Goal: Transaction & Acquisition: Purchase product/service

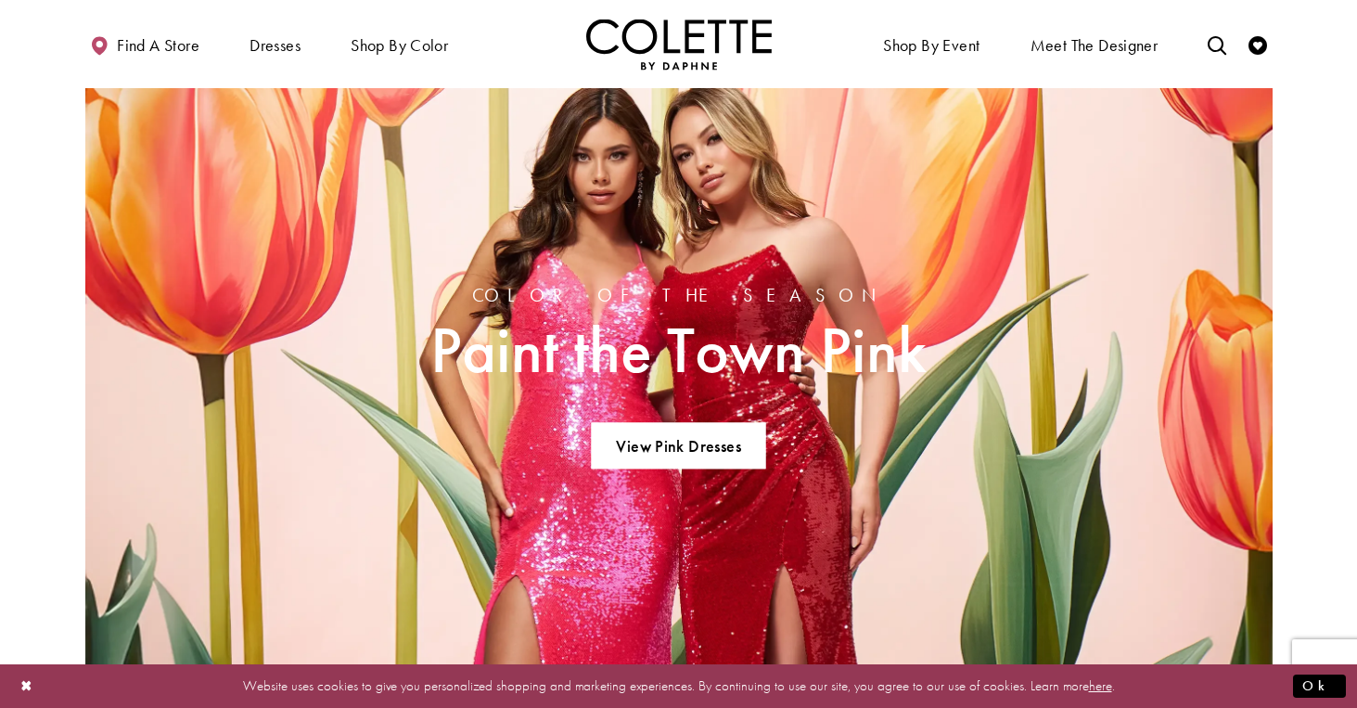
scroll to position [1244, 0]
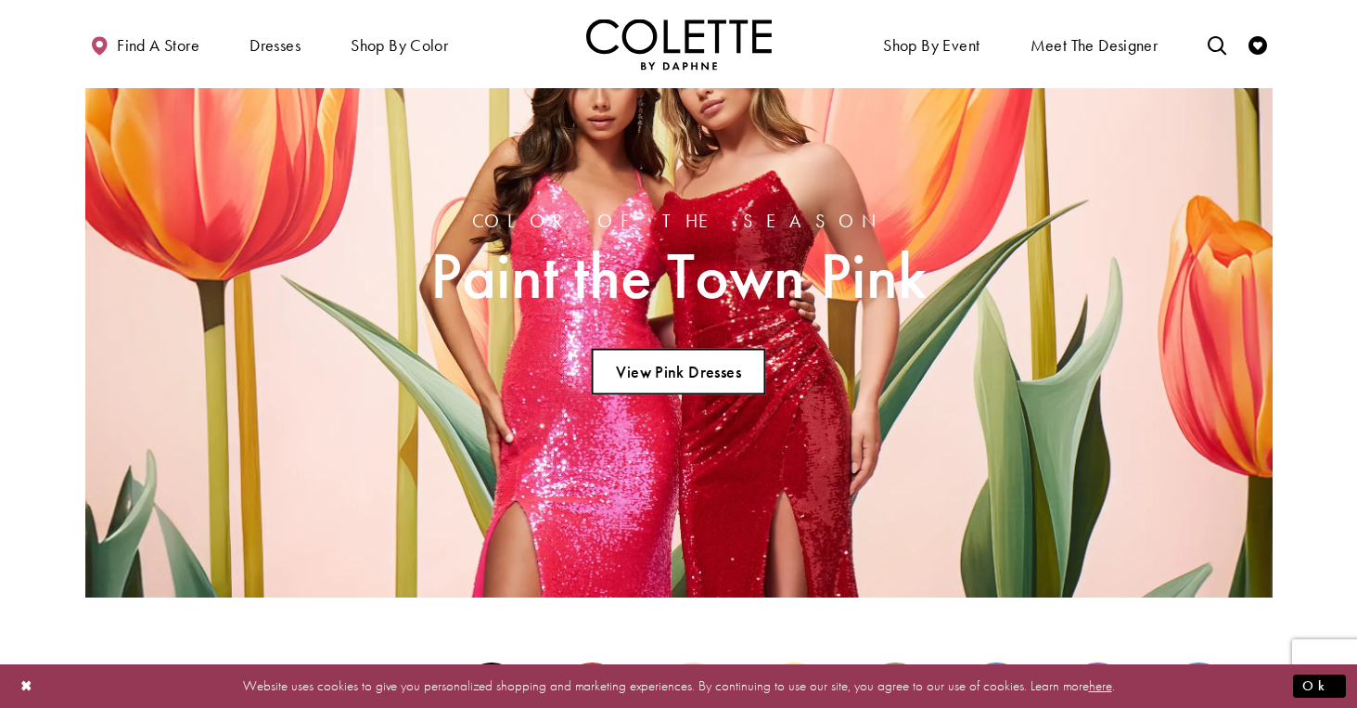
click at [719, 372] on link "View Pink Dresses" at bounding box center [678, 372] width 173 height 46
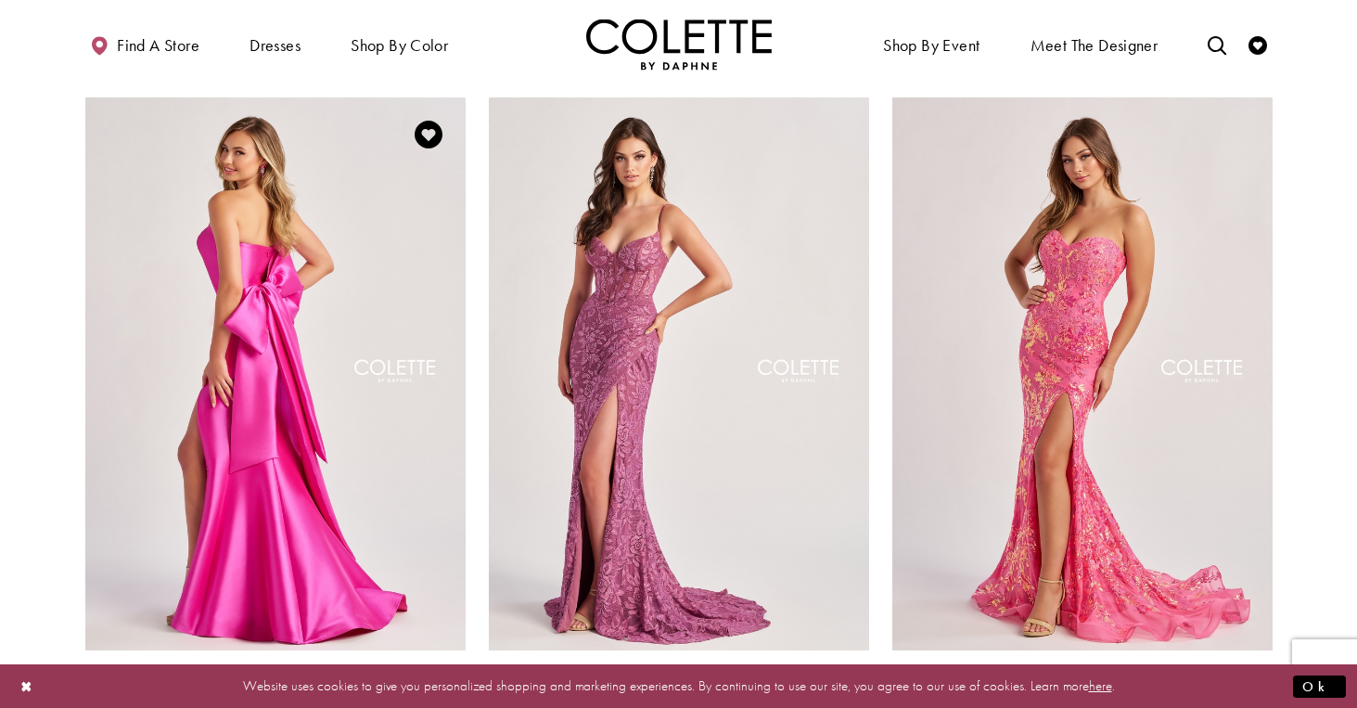
scroll to position [159, 0]
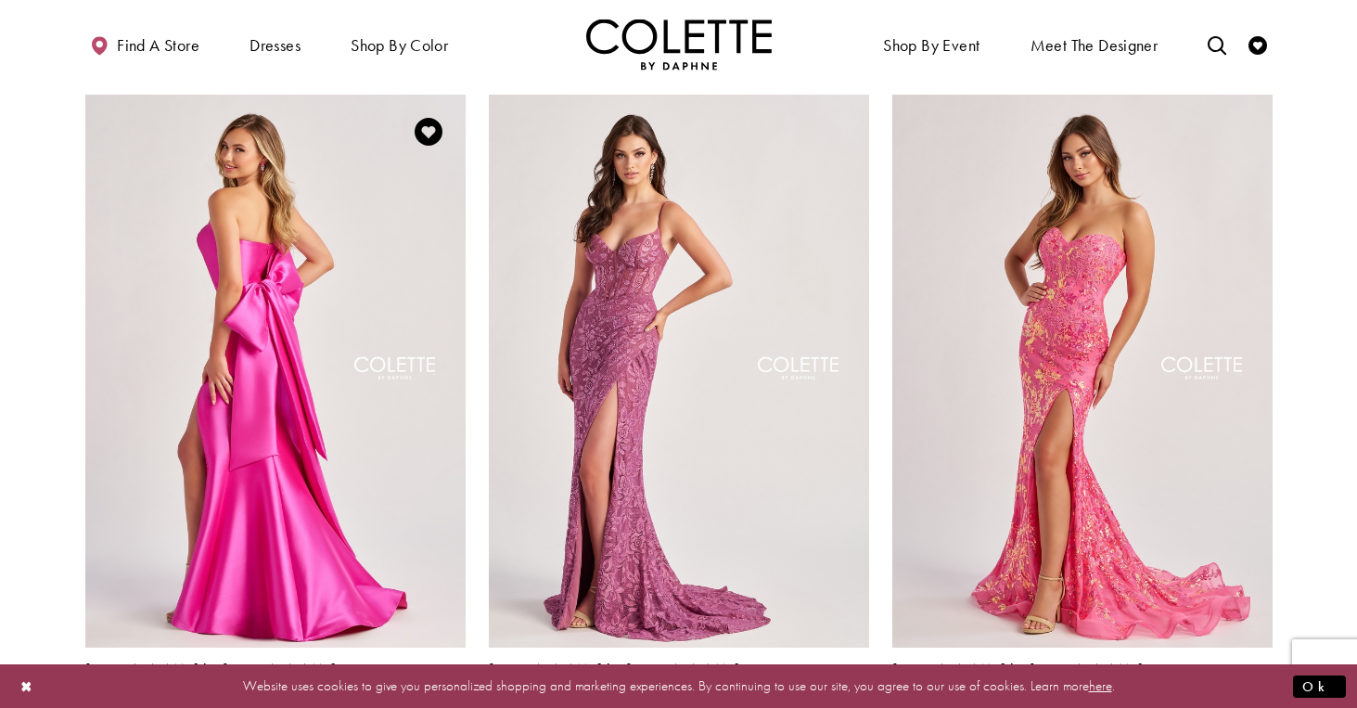
click at [303, 311] on img "Visit Colette by Daphne Style No. CL8470 Page" at bounding box center [275, 371] width 380 height 553
click at [1055, 344] on img "Visit Colette by Daphne Style No. CL8440 Page" at bounding box center [1082, 371] width 380 height 553
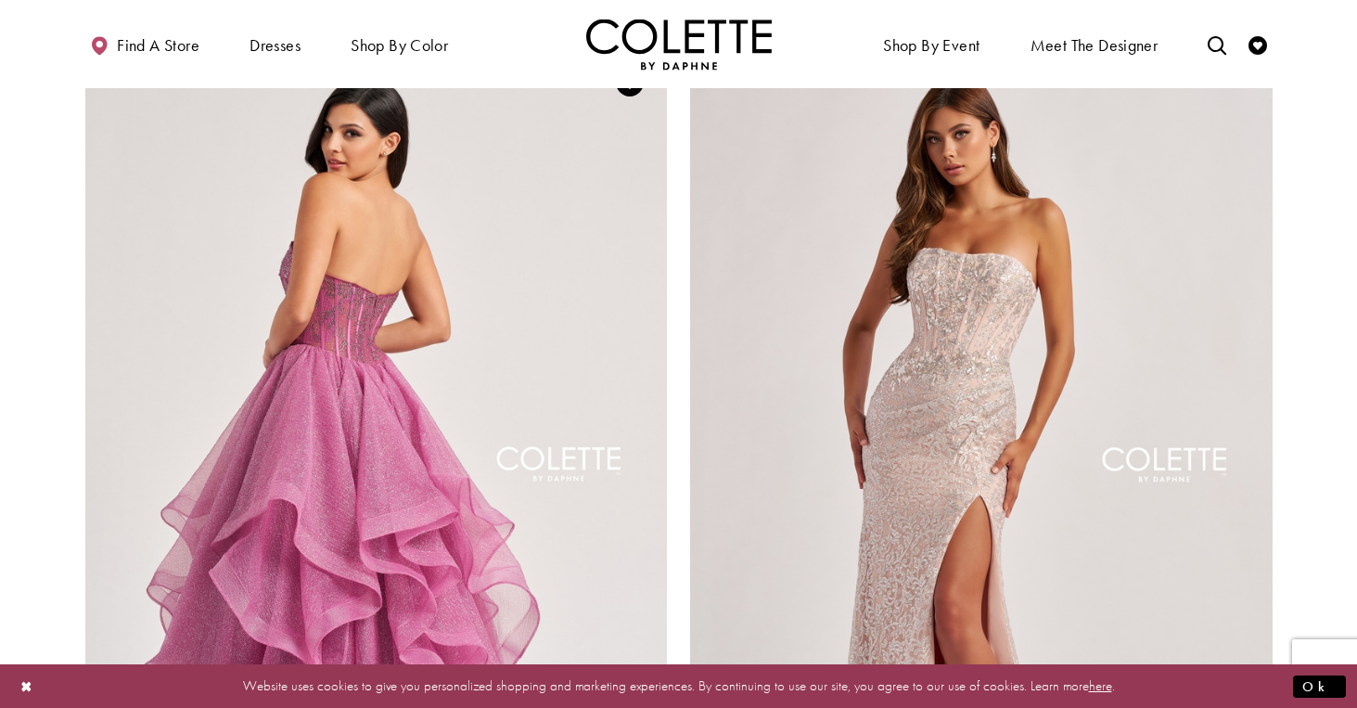
scroll to position [2942, 0]
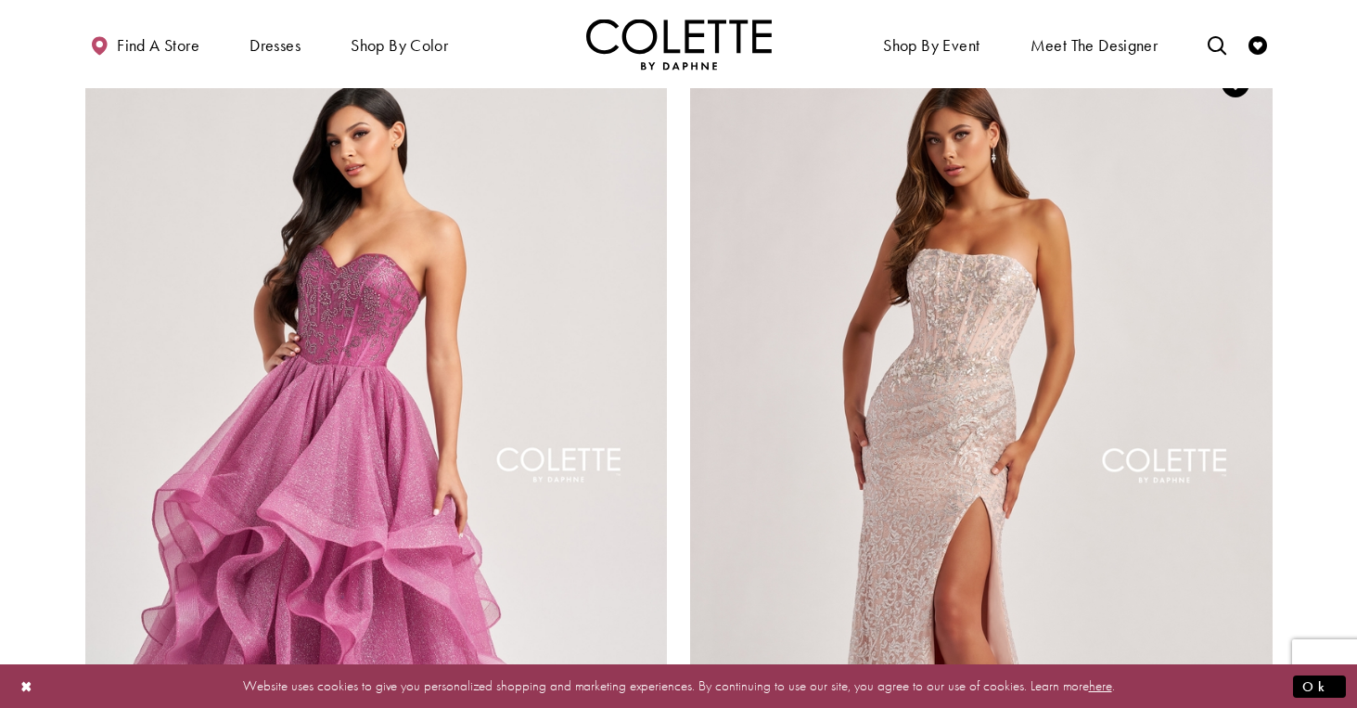
click at [699, 300] on img "Visit Colette by Daphne Style No. CL8595 Page" at bounding box center [981, 469] width 582 height 847
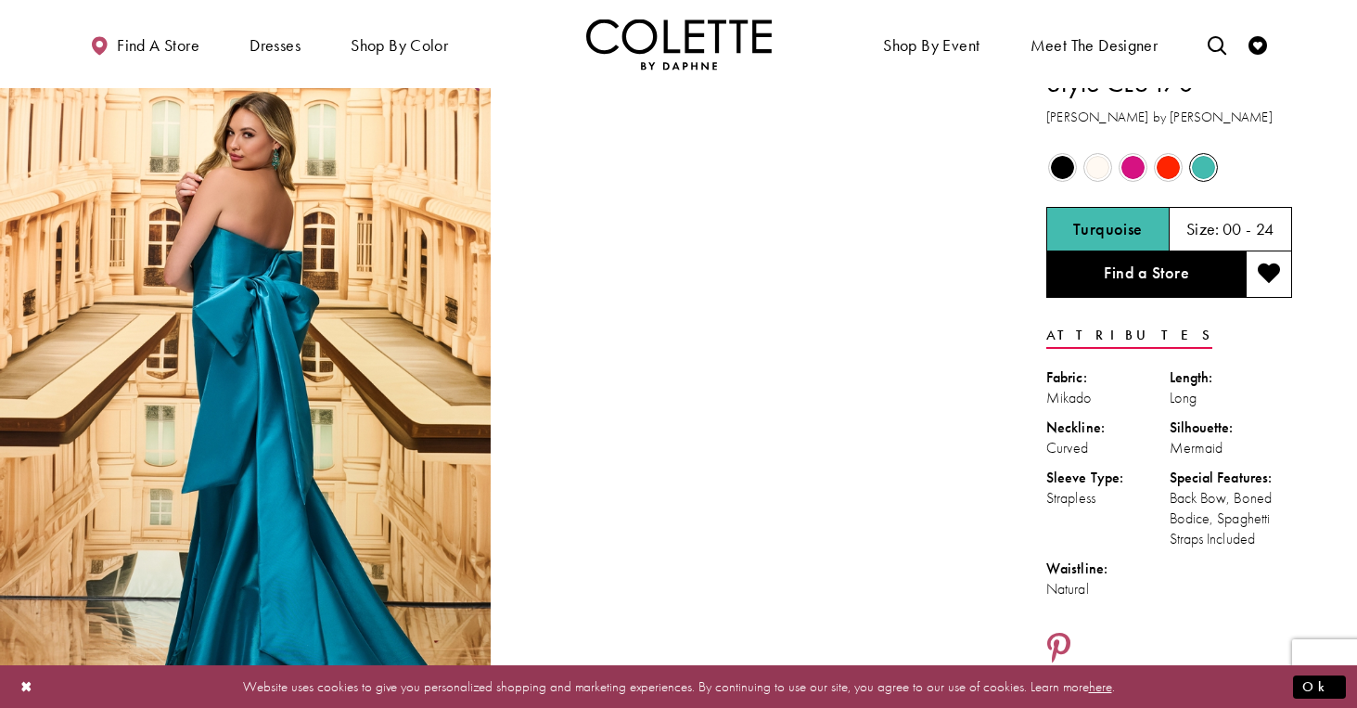
scroll to position [24, 0]
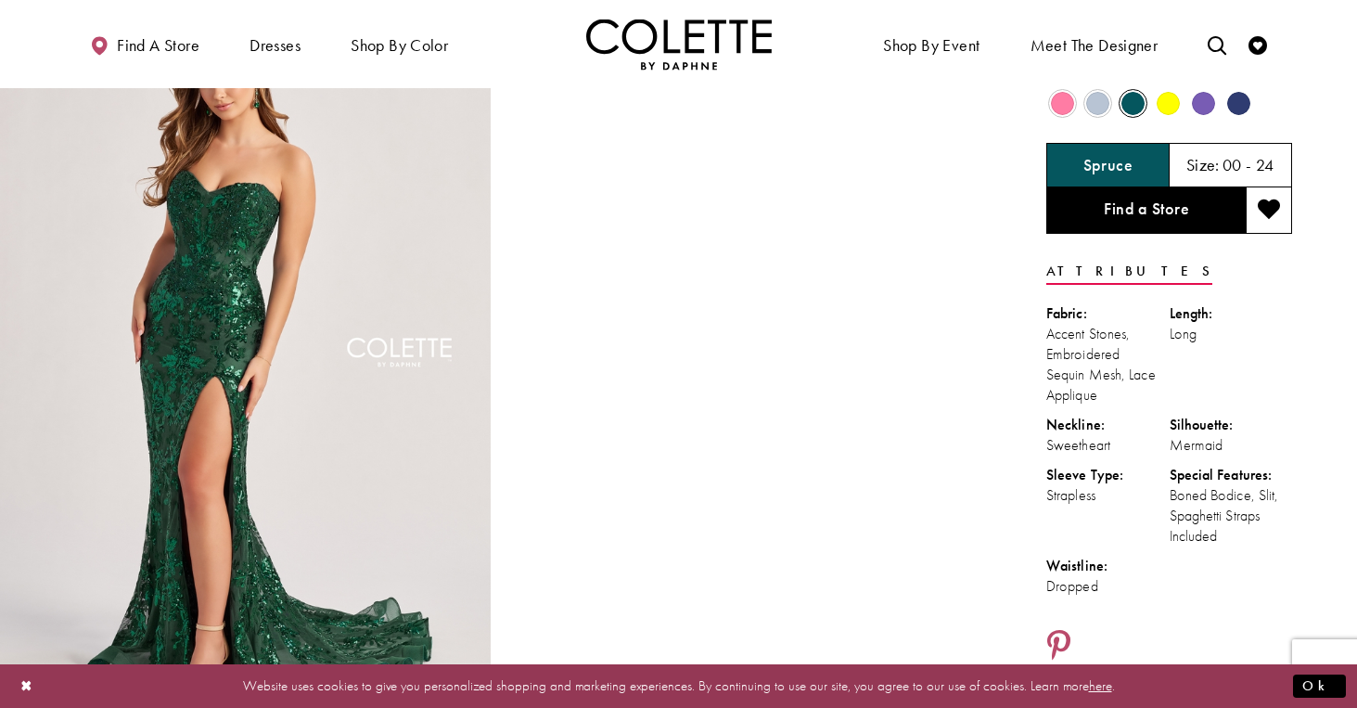
scroll to position [-1, 0]
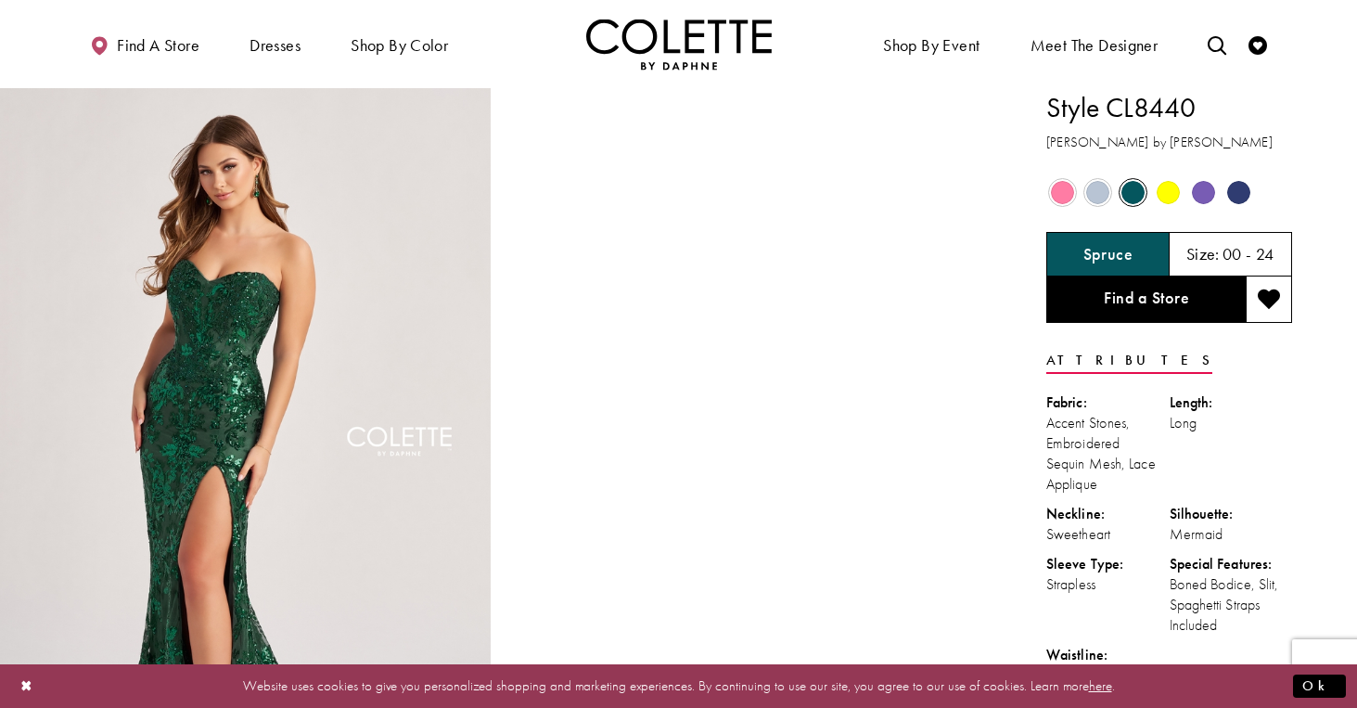
click at [1170, 193] on span "Product color controls state depends on size chosen" at bounding box center [1168, 192] width 23 height 23
click at [1071, 186] on span "Product color controls state depends on size chosen" at bounding box center [1062, 192] width 23 height 23
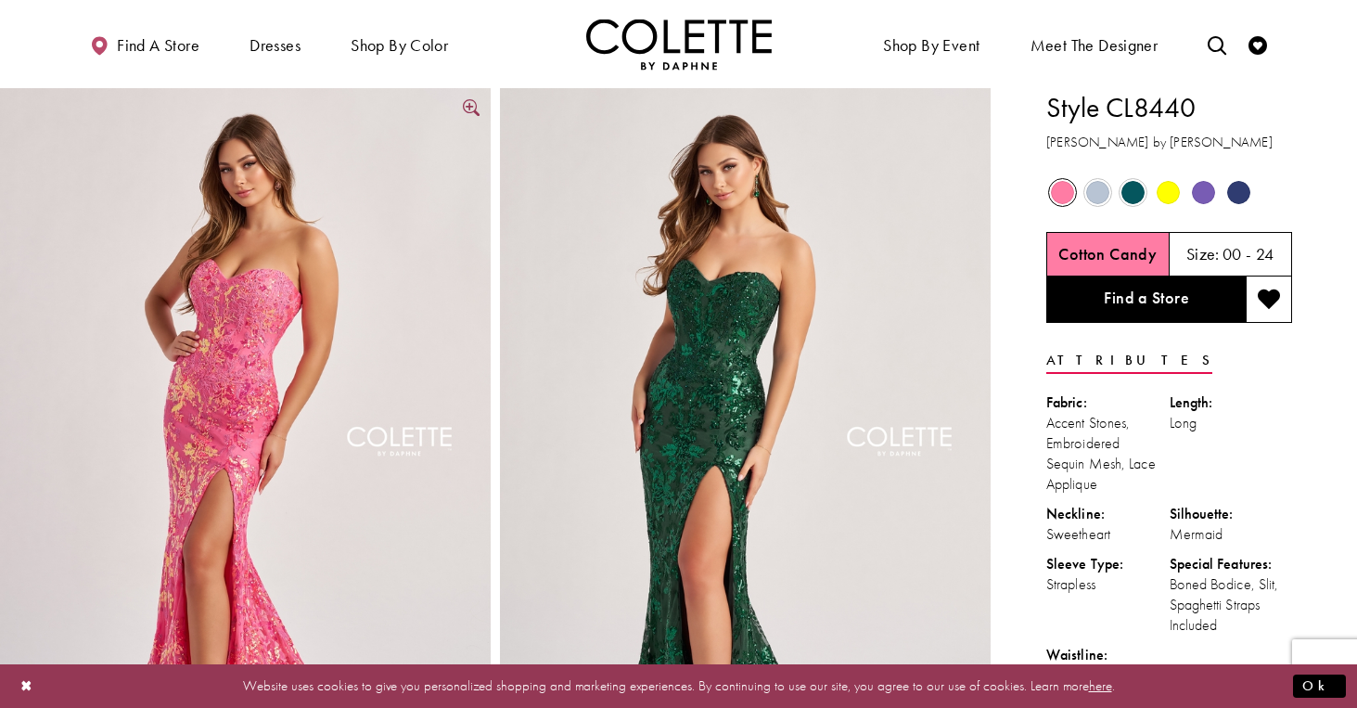
click at [377, 278] on img "Full size Style CL8440 Colette by Daphne #4 Cotton Candy frontface vertical pic…" at bounding box center [245, 456] width 491 height 736
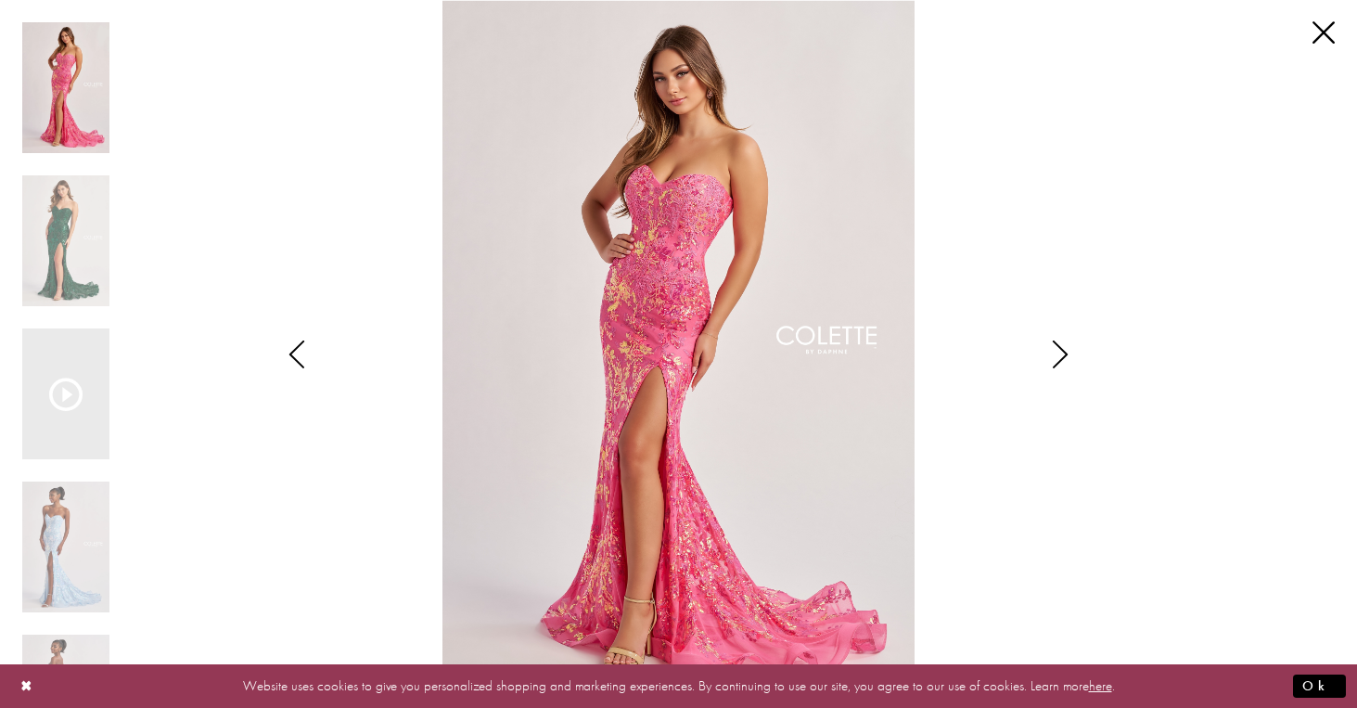
click at [1057, 355] on icon "Style CL8440 Colette by Daphne Views dialog" at bounding box center [1060, 354] width 46 height 28
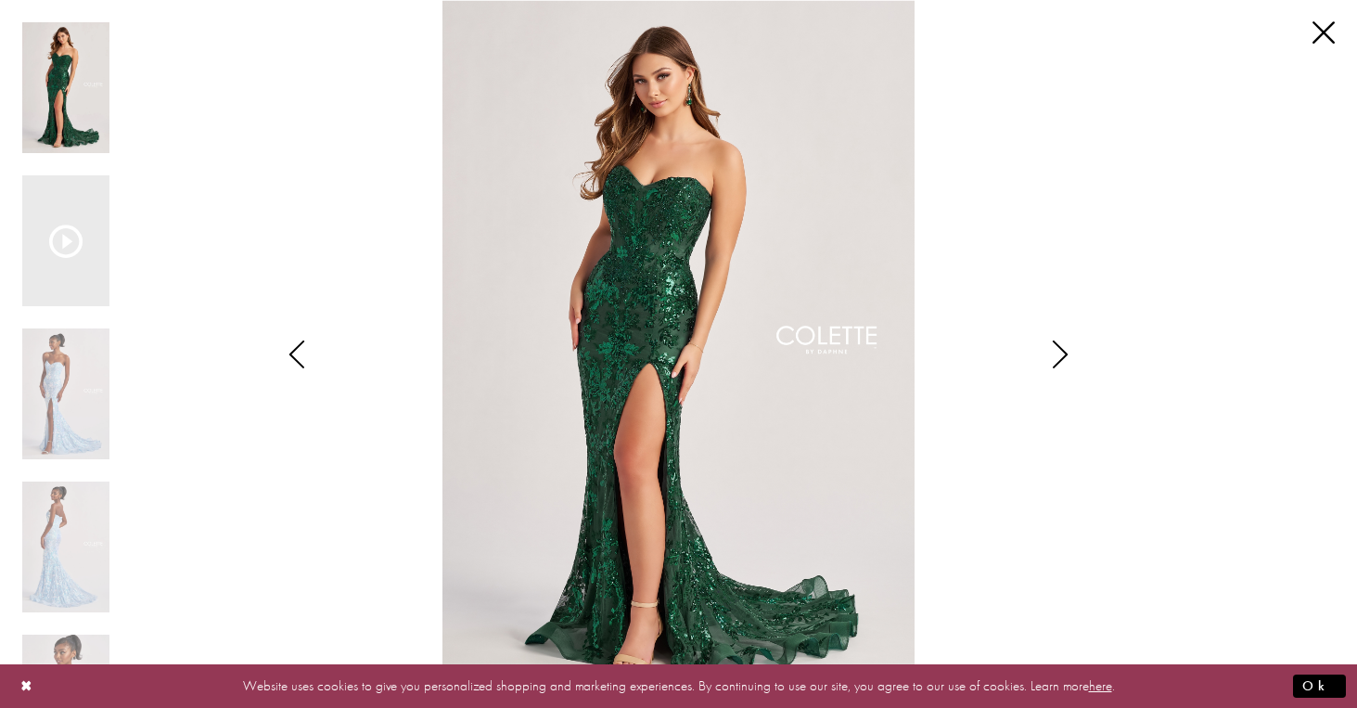
click at [1057, 355] on icon "Style CL8440 Colette by Daphne Views dialog" at bounding box center [1060, 354] width 46 height 28
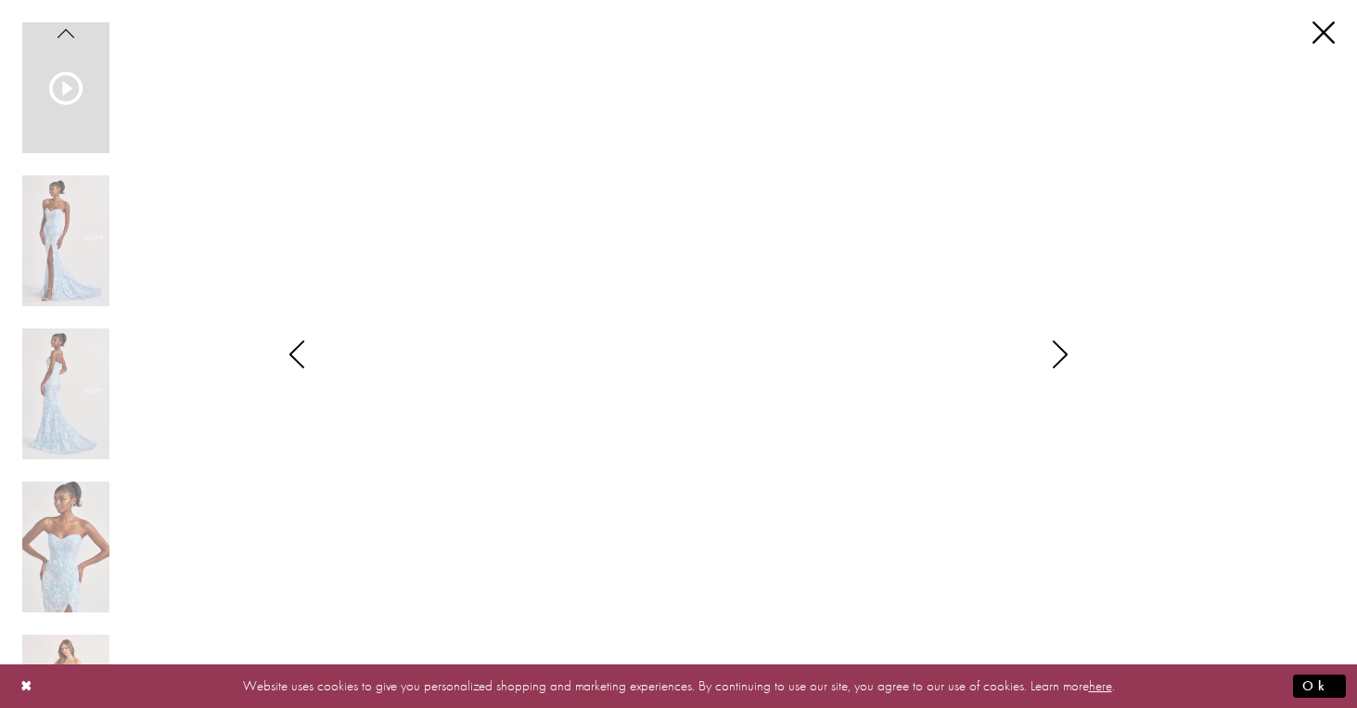
click at [1057, 355] on icon "Style CL8440 Colette by Daphne Views dialog" at bounding box center [1060, 354] width 46 height 28
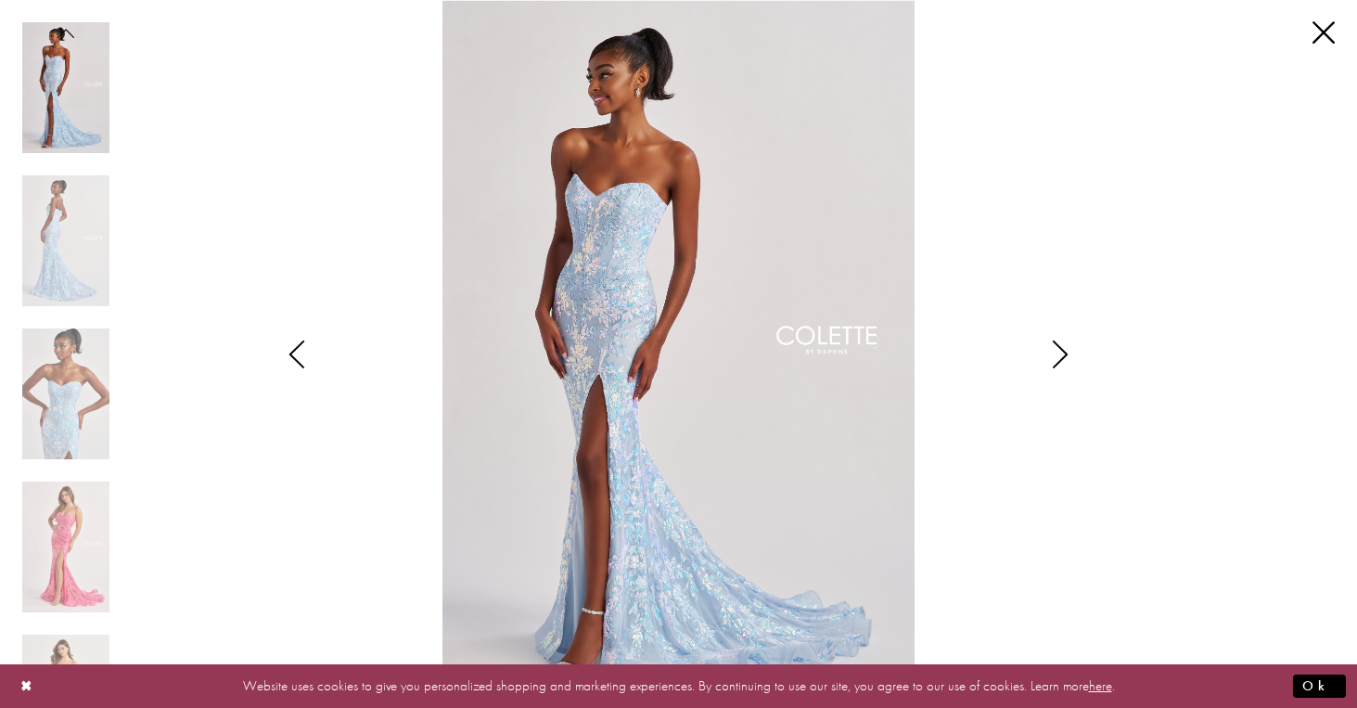
click at [1057, 355] on icon "Style CL8440 Colette by Daphne Views dialog" at bounding box center [1060, 354] width 46 height 28
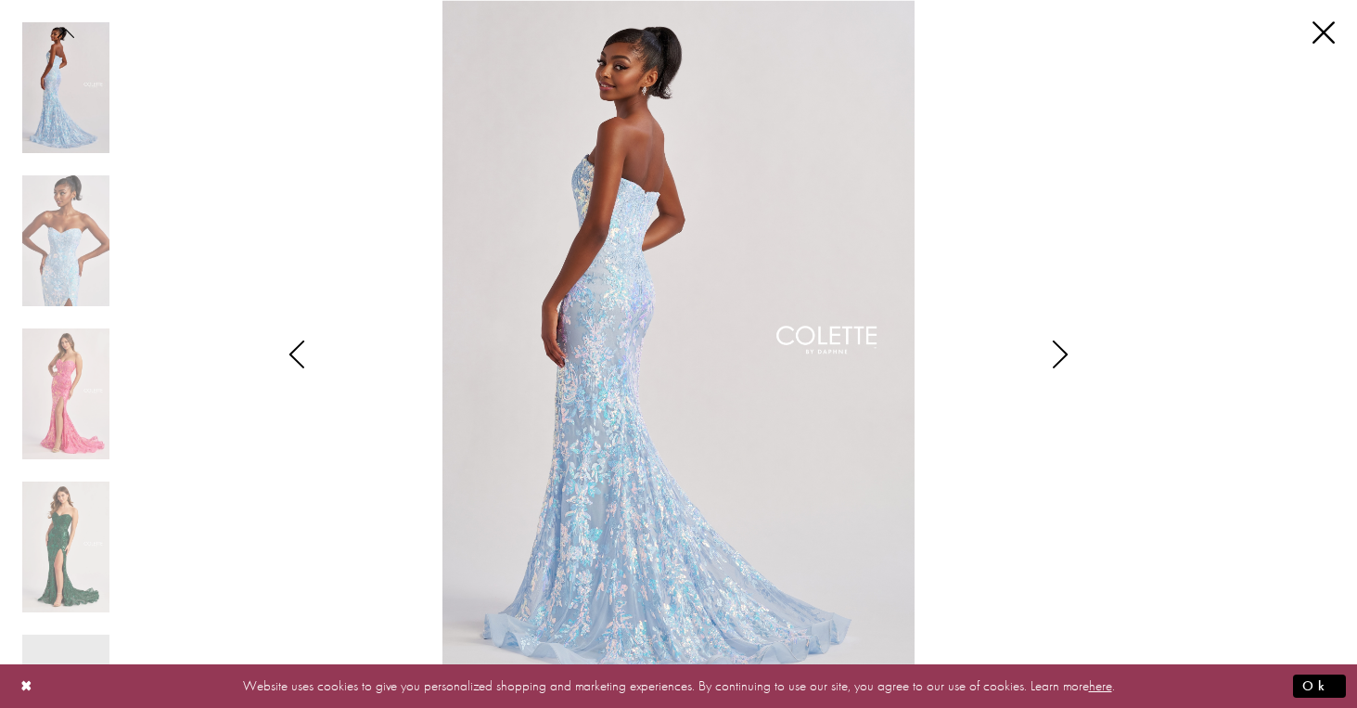
click at [1057, 355] on icon "Style CL8440 Colette by Daphne Views dialog" at bounding box center [1060, 354] width 46 height 28
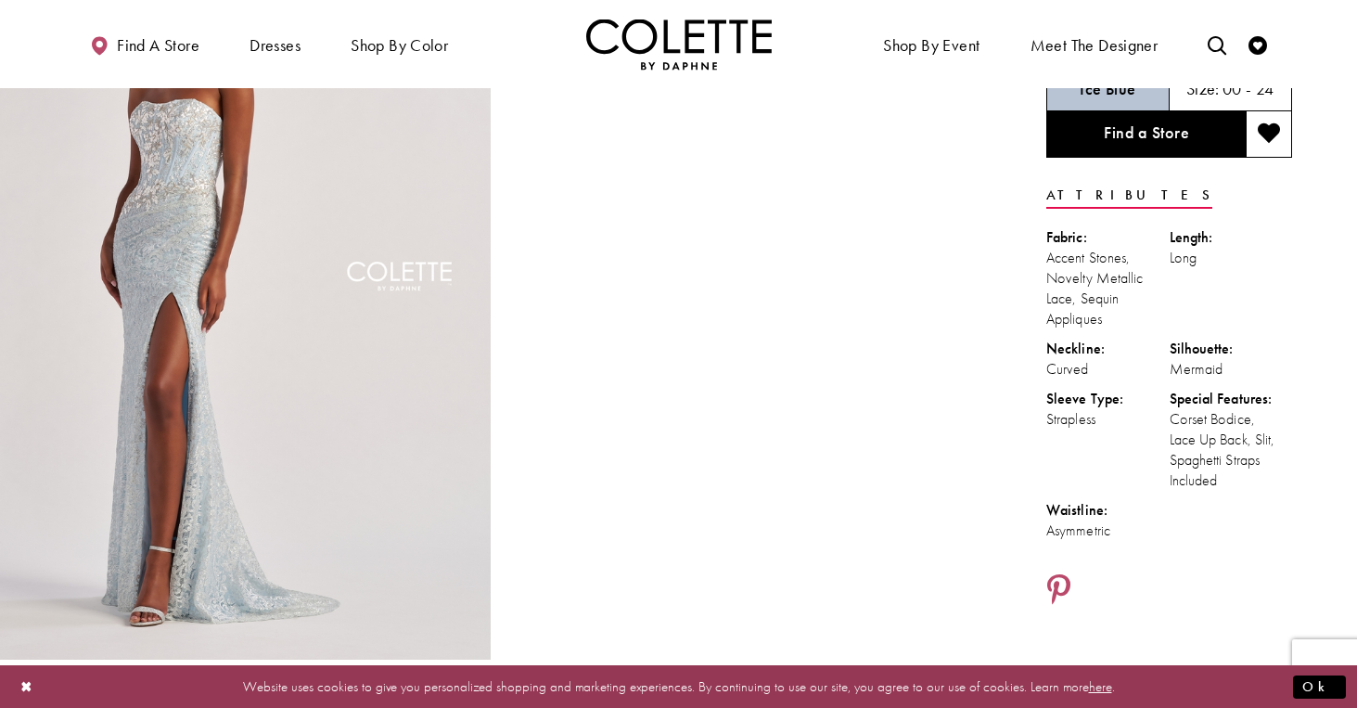
scroll to position [166, 0]
click at [1249, 96] on h5 "00 - 24" at bounding box center [1248, 88] width 52 height 19
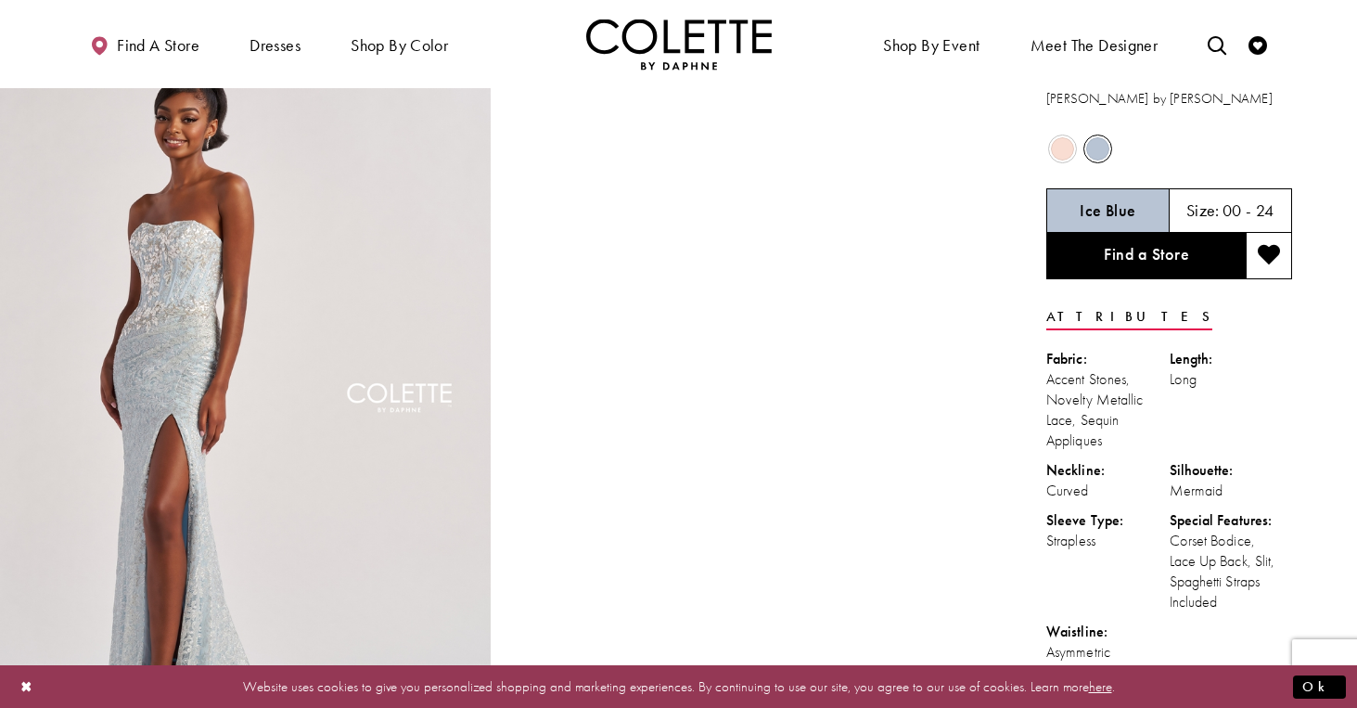
scroll to position [-2, 0]
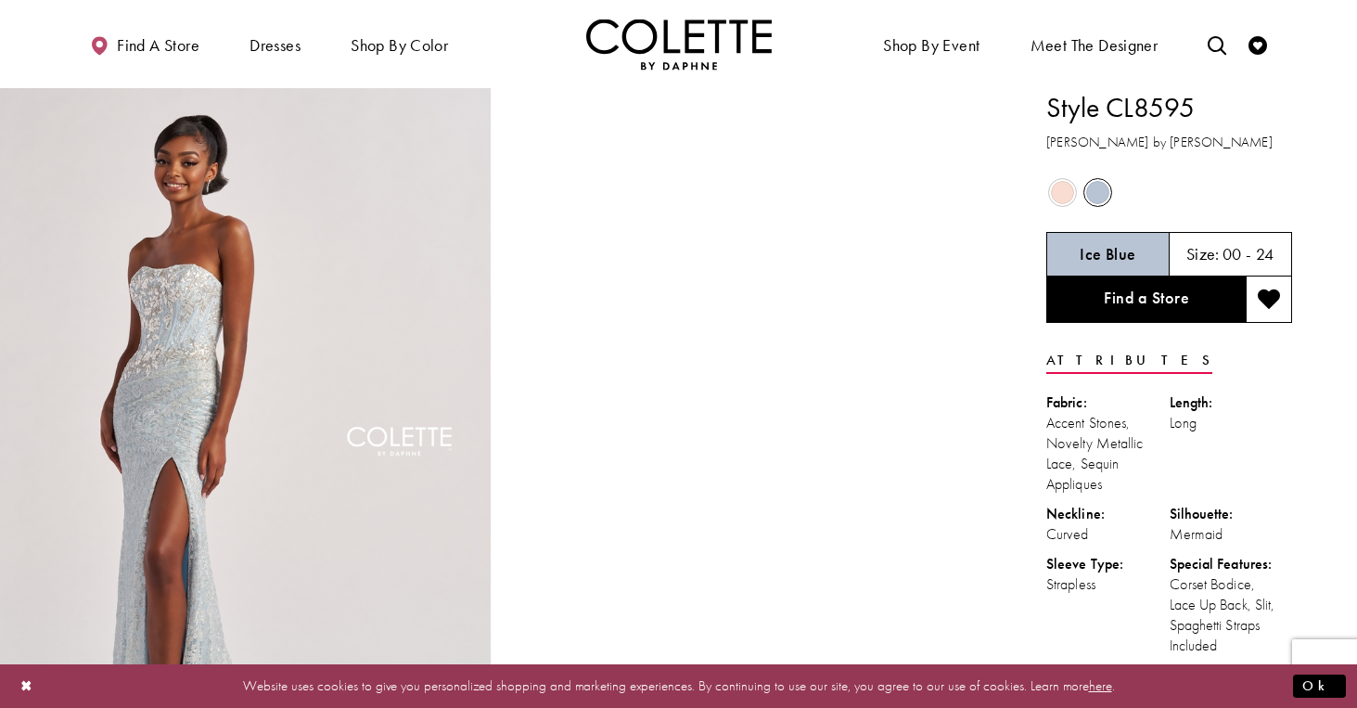
click at [1197, 248] on span "Size:" at bounding box center [1202, 253] width 33 height 21
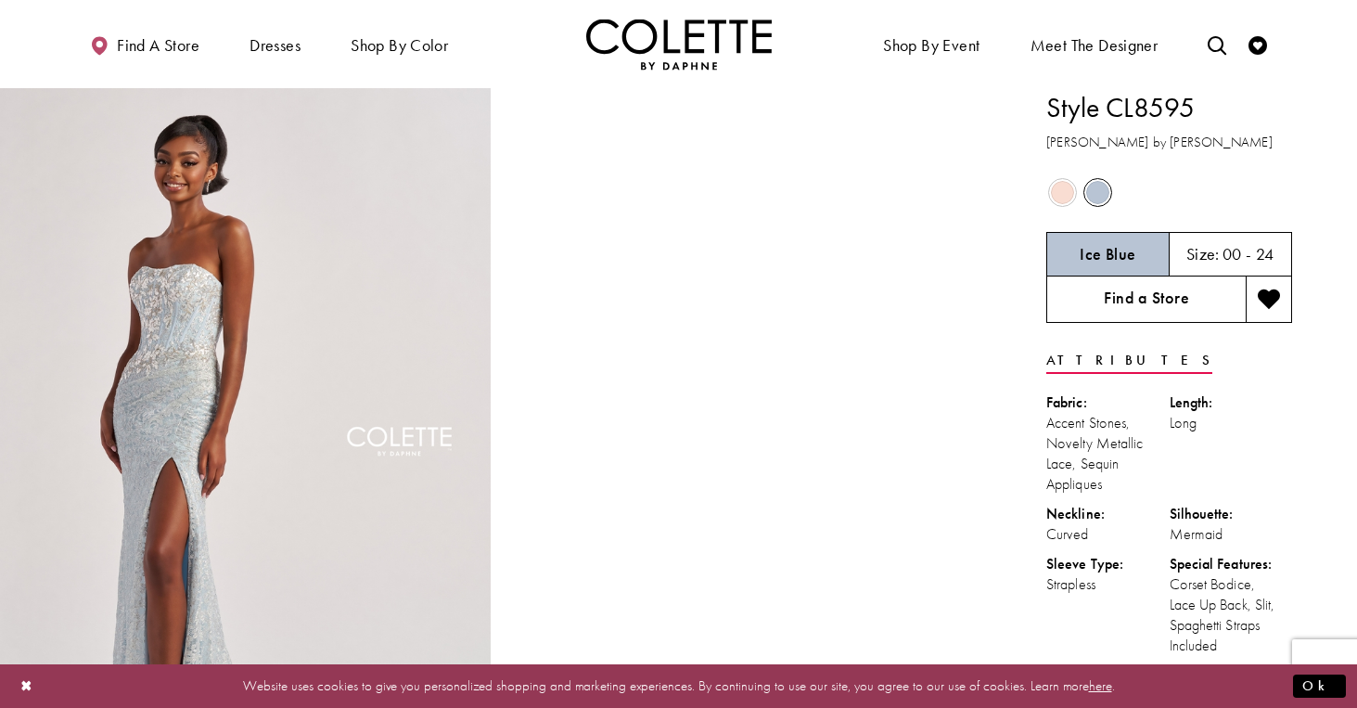
click at [1157, 312] on link "Find a Store" at bounding box center [1145, 299] width 199 height 46
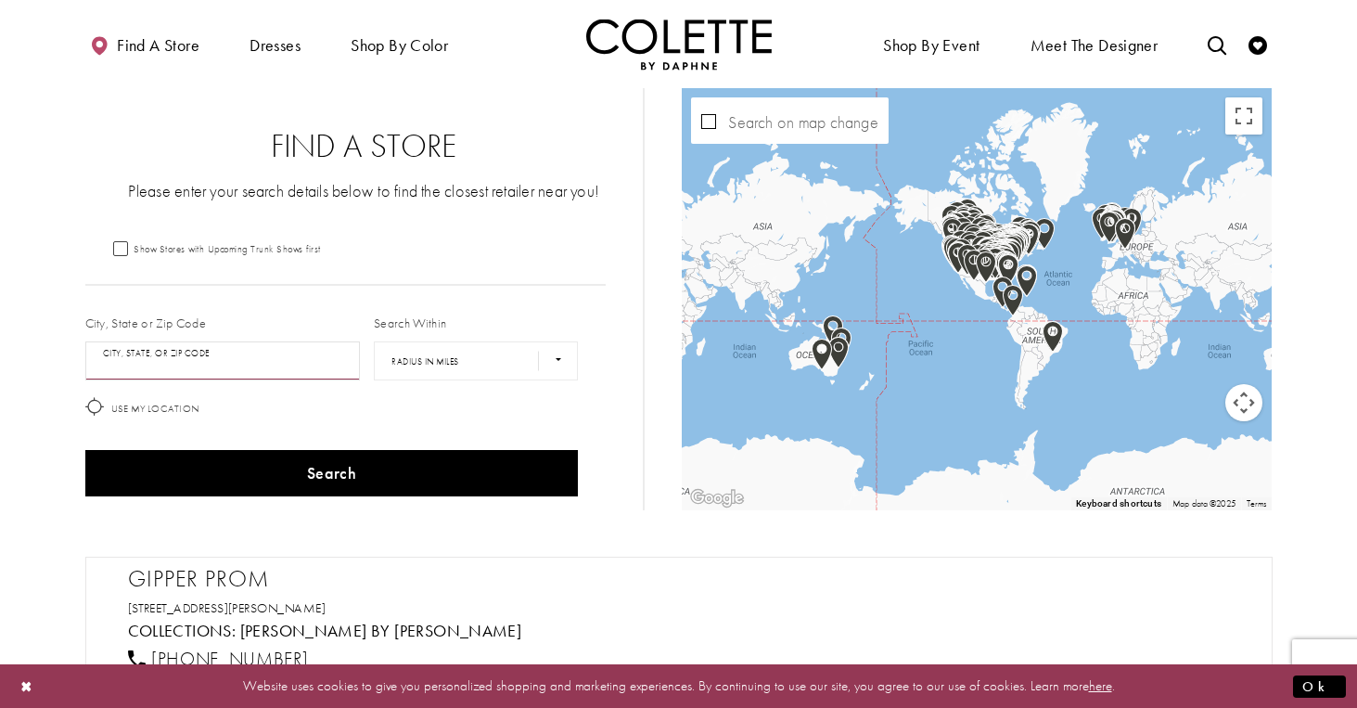
click at [256, 373] on input "City, State, or ZIP Code" at bounding box center [222, 360] width 275 height 39
type input "*"
